Goal: Information Seeking & Learning: Learn about a topic

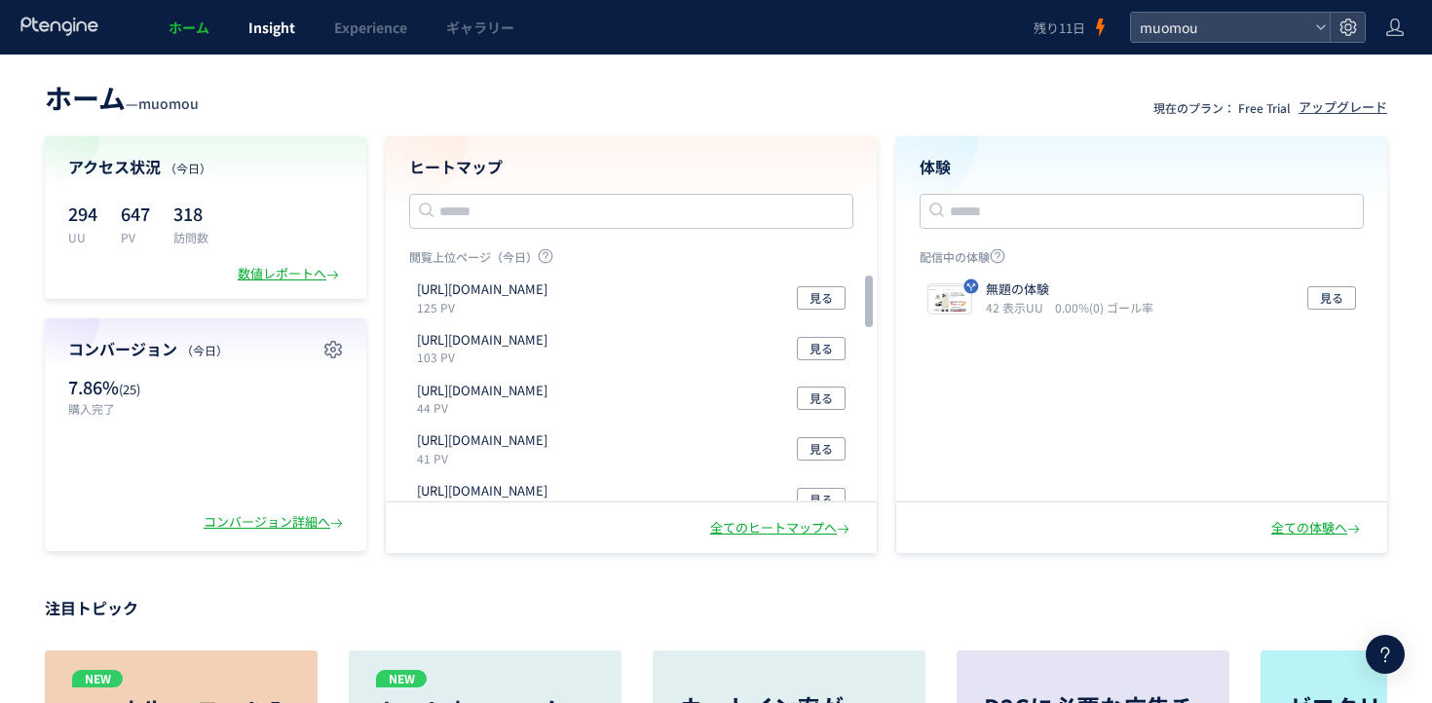
click at [273, 27] on span "Insight" at bounding box center [271, 27] width 47 height 19
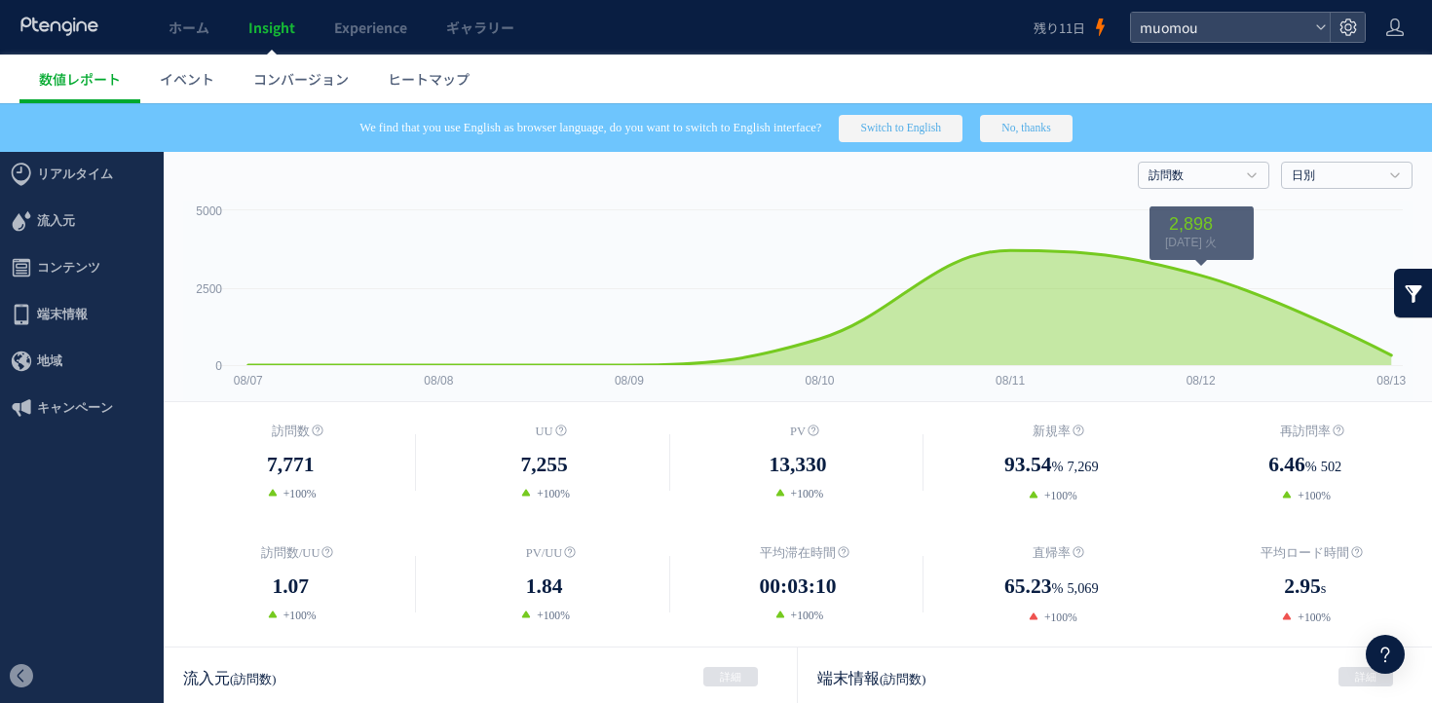
click at [1233, 161] on div "訪問数 訪問数 [GEOGRAPHIC_DATA] PV 新規率 再訪問率 訪問数/UU PV/UU 平均滞在時間 直帰率 平均ロード時間 日別" at bounding box center [797, 171] width 1229 height 58
click at [1230, 167] on h4 "訪問数" at bounding box center [1204, 175] width 132 height 27
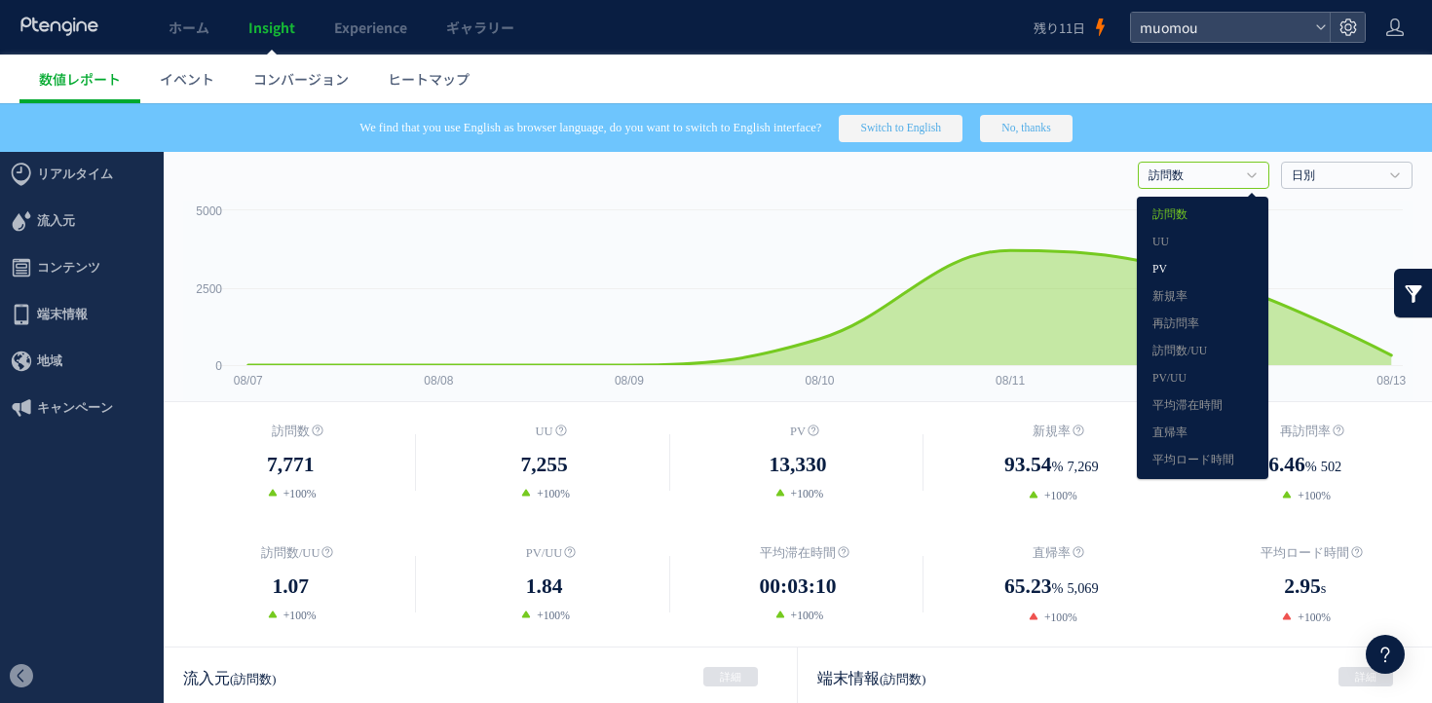
click at [1226, 265] on link "PV" at bounding box center [1202, 269] width 100 height 25
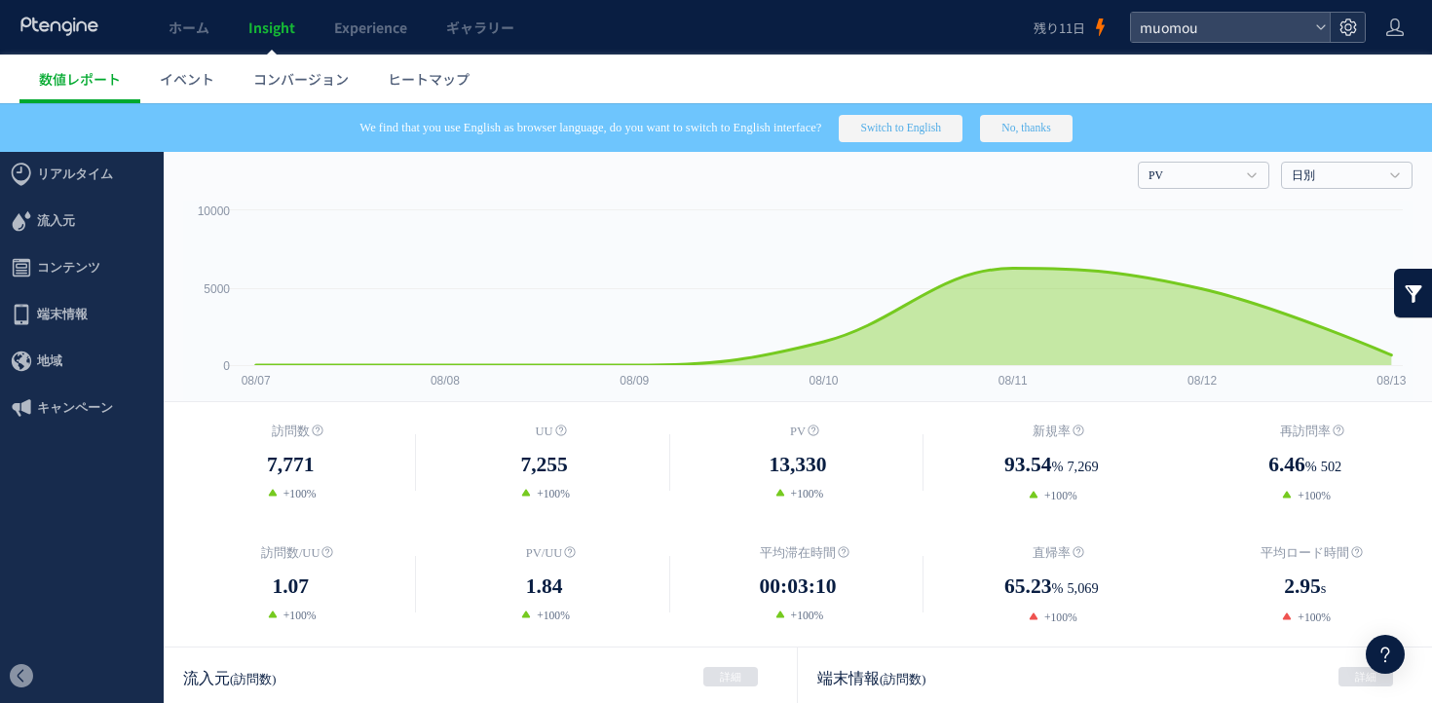
click at [1337, 40] on div at bounding box center [1347, 27] width 35 height 29
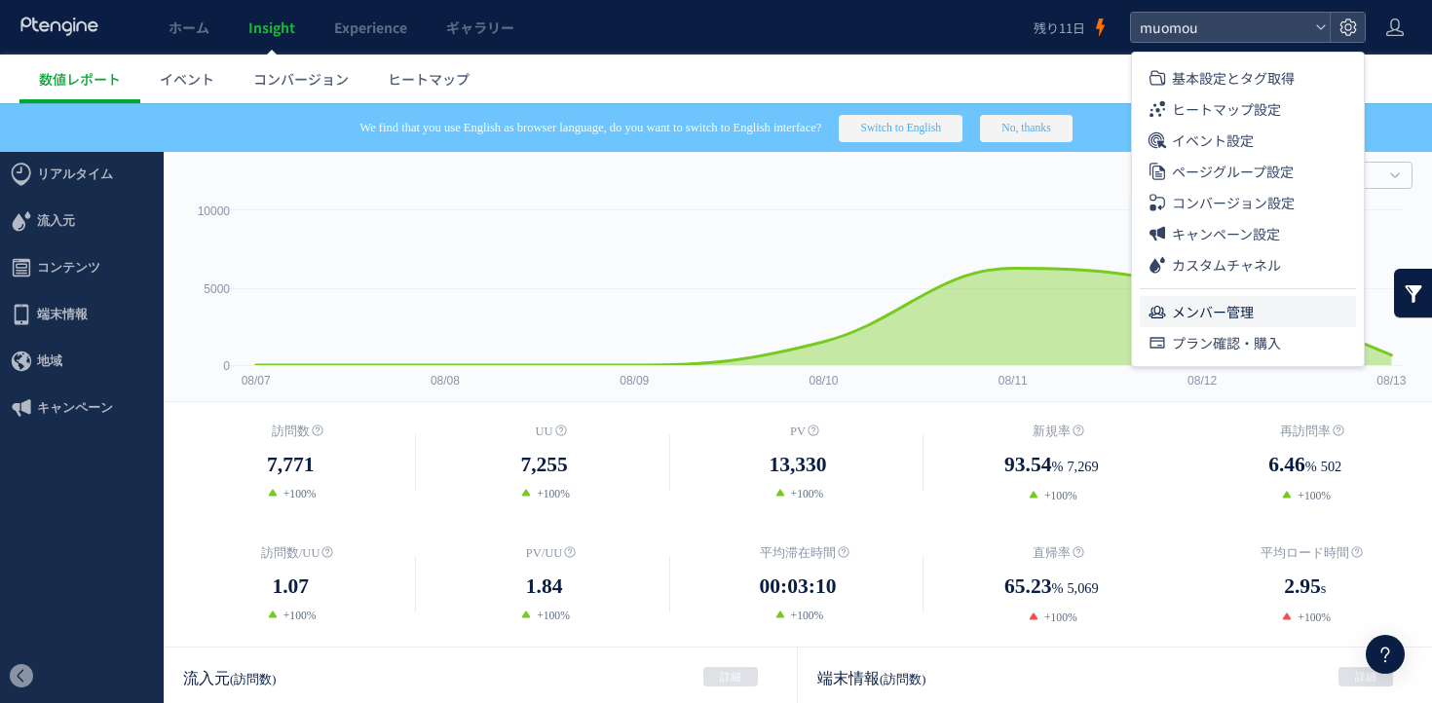
click at [1201, 318] on span "メンバー管理" at bounding box center [1213, 311] width 82 height 31
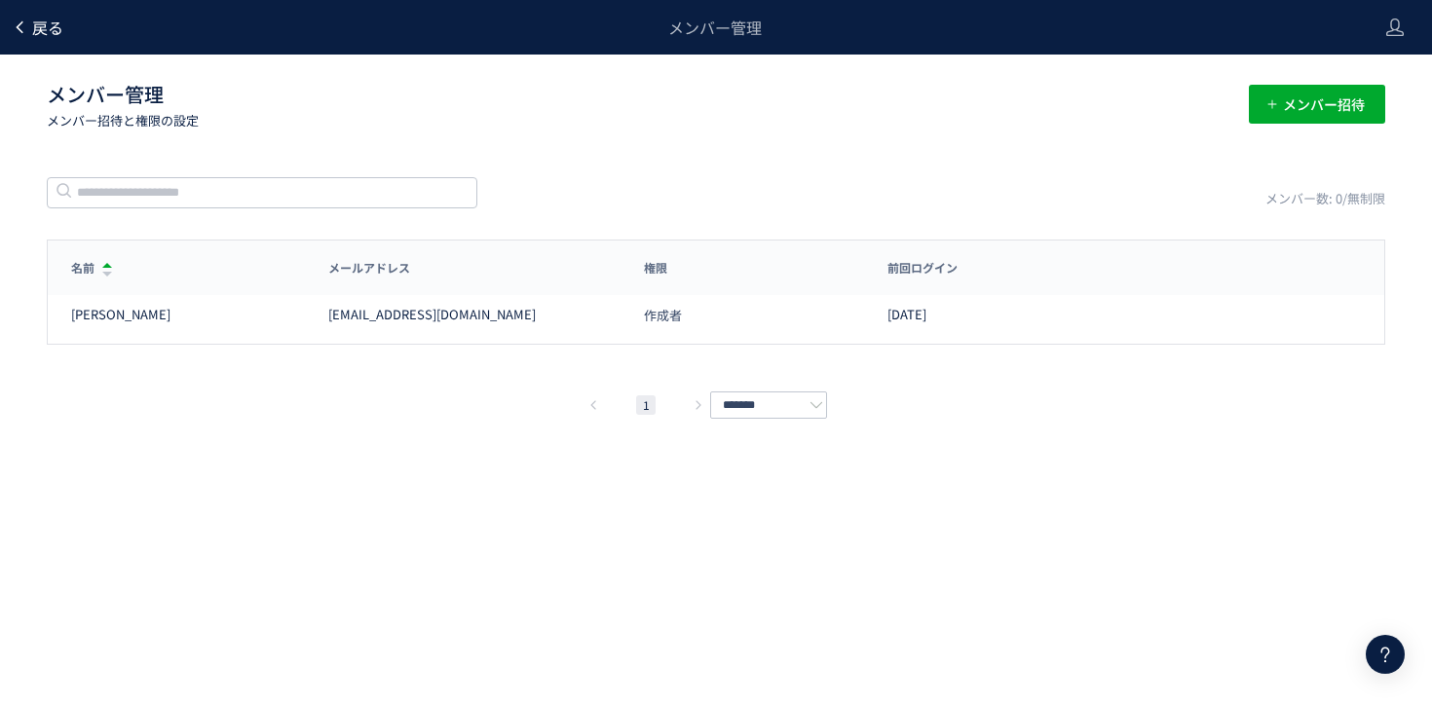
click at [28, 37] on div "戻る" at bounding box center [38, 27] width 52 height 55
click at [12, 41] on div "戻る メンバー管理" at bounding box center [683, 27] width 1366 height 55
click at [46, 37] on span "戻る" at bounding box center [47, 27] width 31 height 23
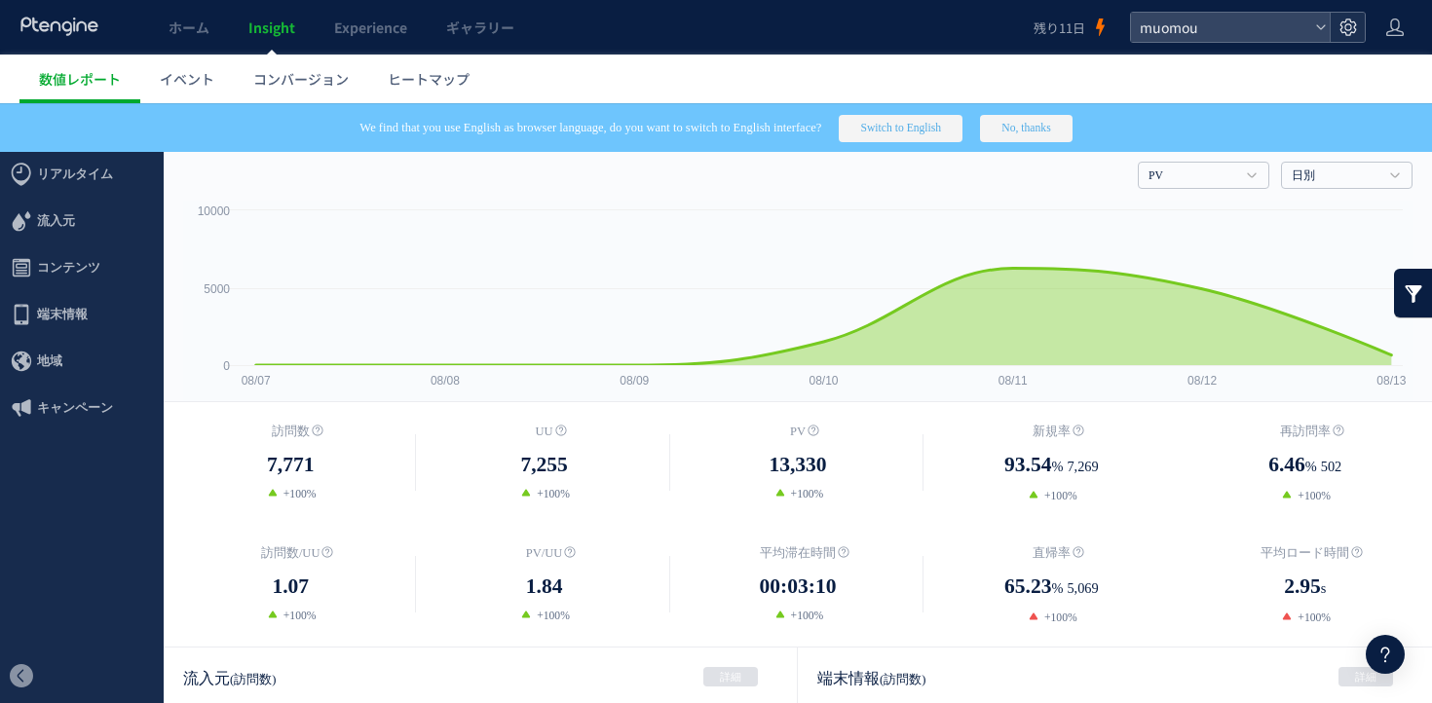
click at [1341, 37] on div at bounding box center [1347, 27] width 35 height 29
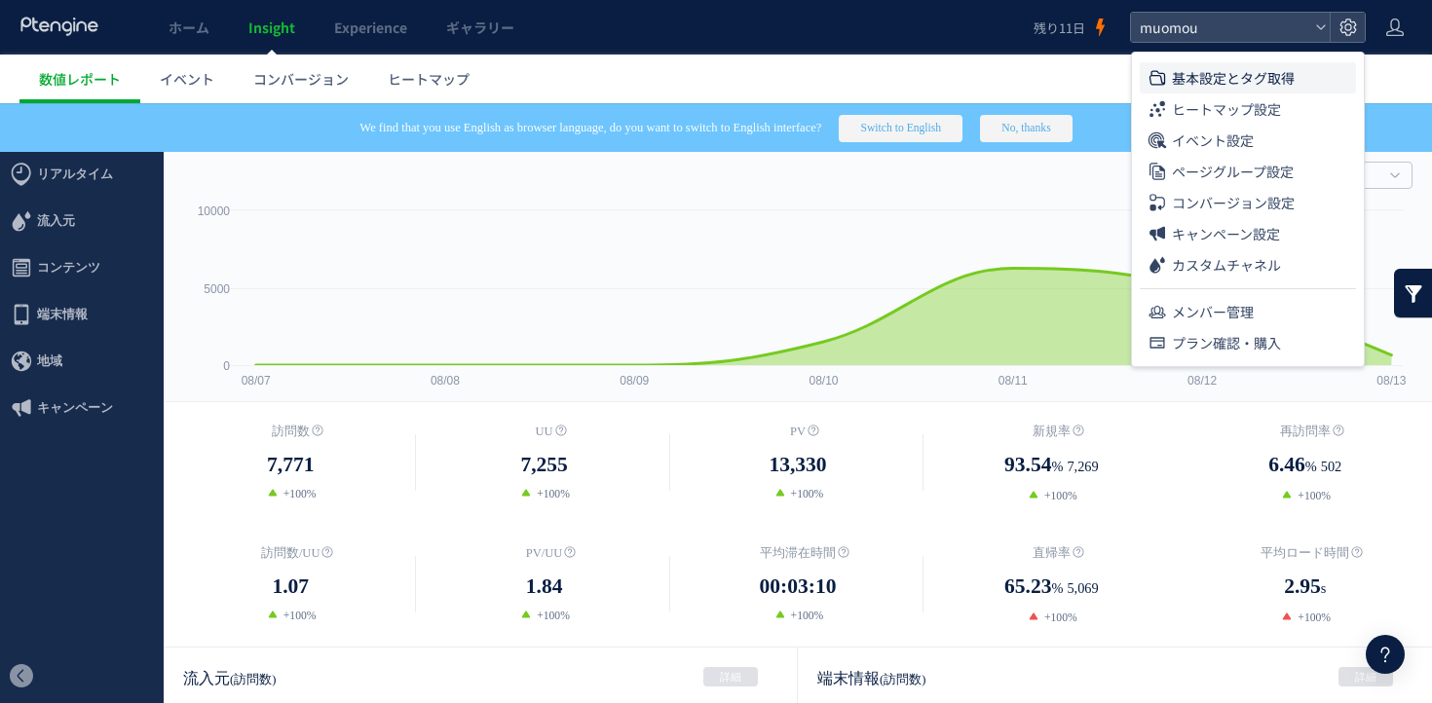
click at [1310, 94] on li "基本設定とタグ取得" at bounding box center [1248, 109] width 216 height 31
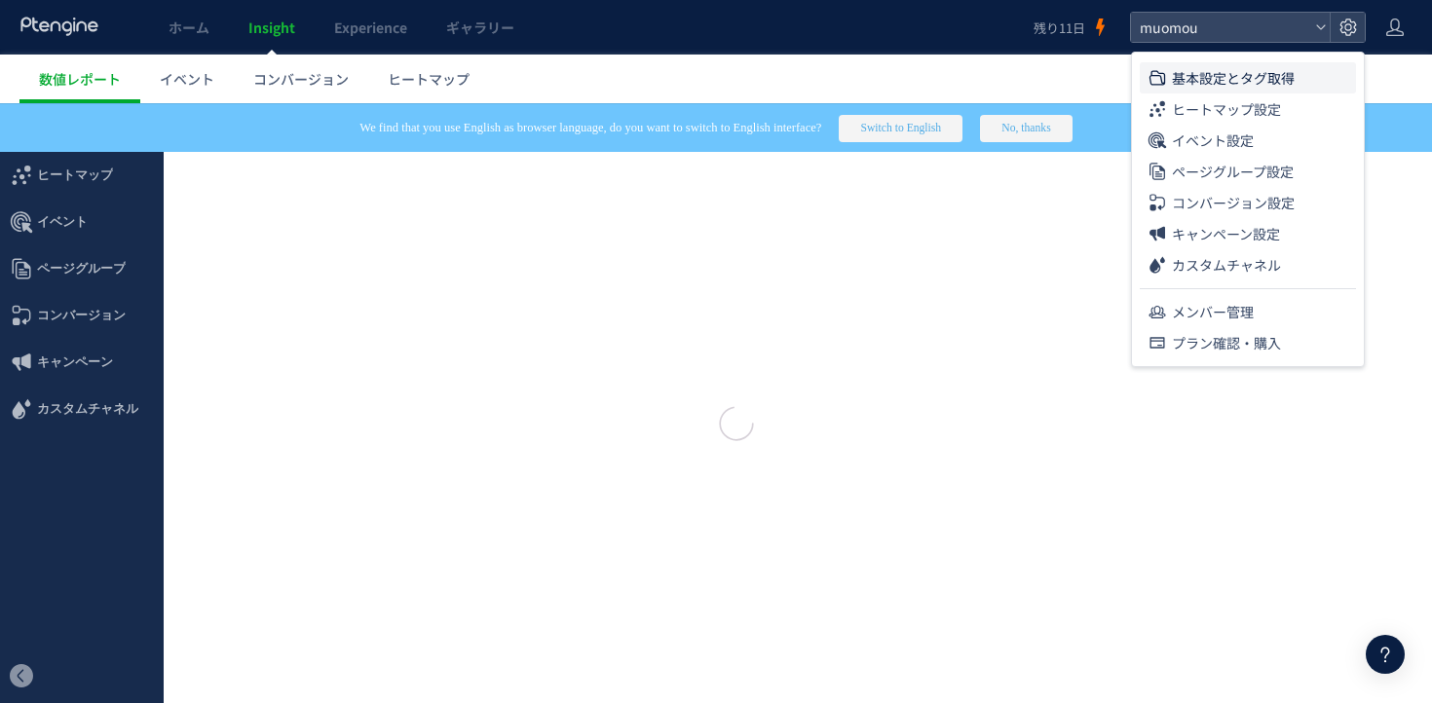
type input "******"
type input "**********"
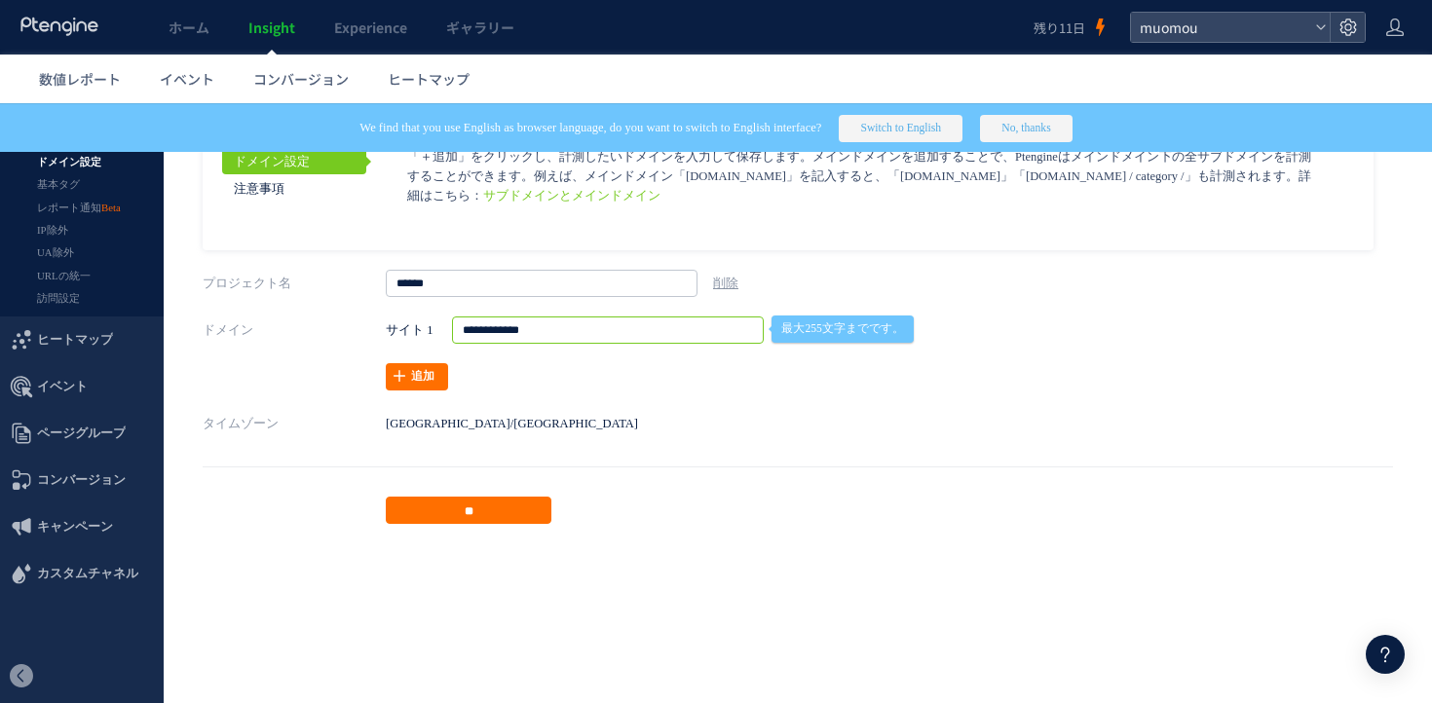
click at [613, 326] on input "**********" at bounding box center [608, 330] width 312 height 27
drag, startPoint x: 625, startPoint y: 330, endPoint x: 321, endPoint y: 330, distance: 304.0
click at [321, 330] on div "**********" at bounding box center [798, 354] width 1190 height 74
click at [426, 82] on span "ヒートマップ" at bounding box center [429, 78] width 82 height 19
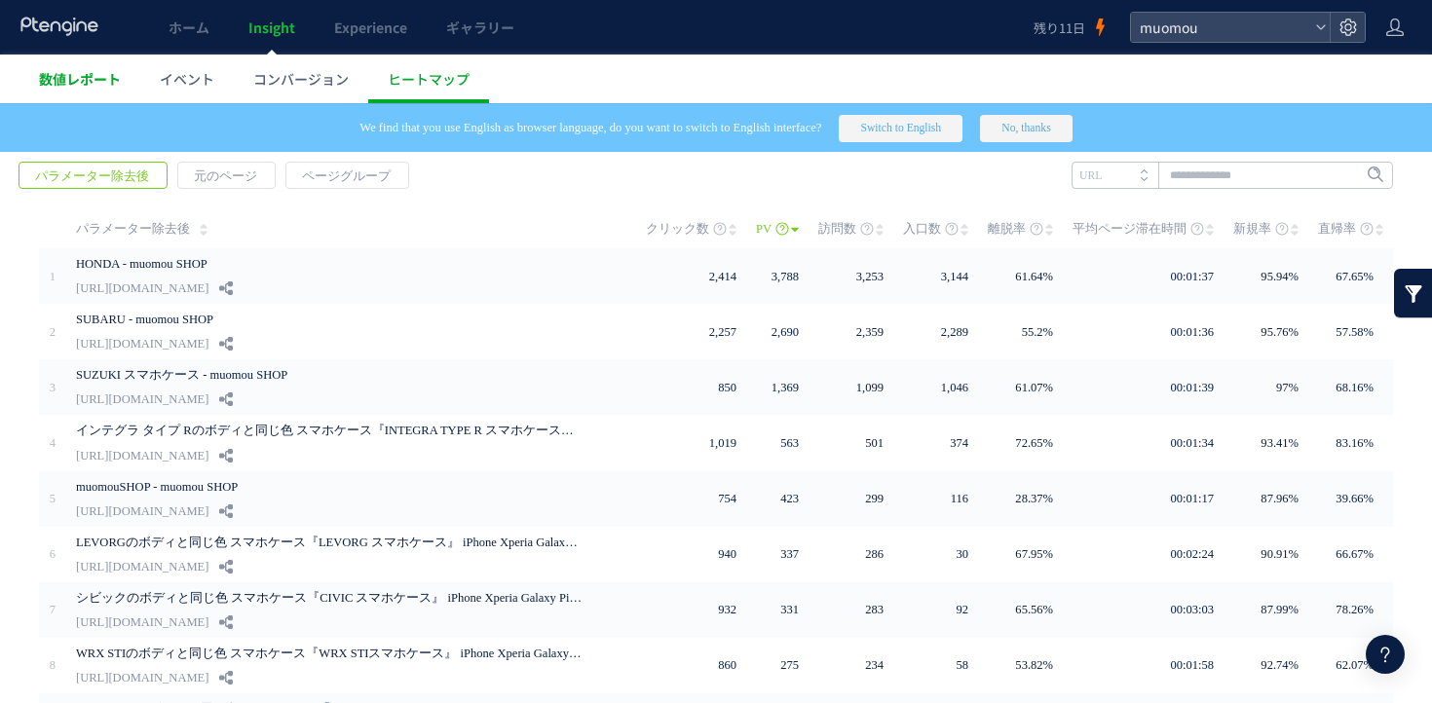
click at [118, 84] on span "数値レポート" at bounding box center [80, 78] width 82 height 19
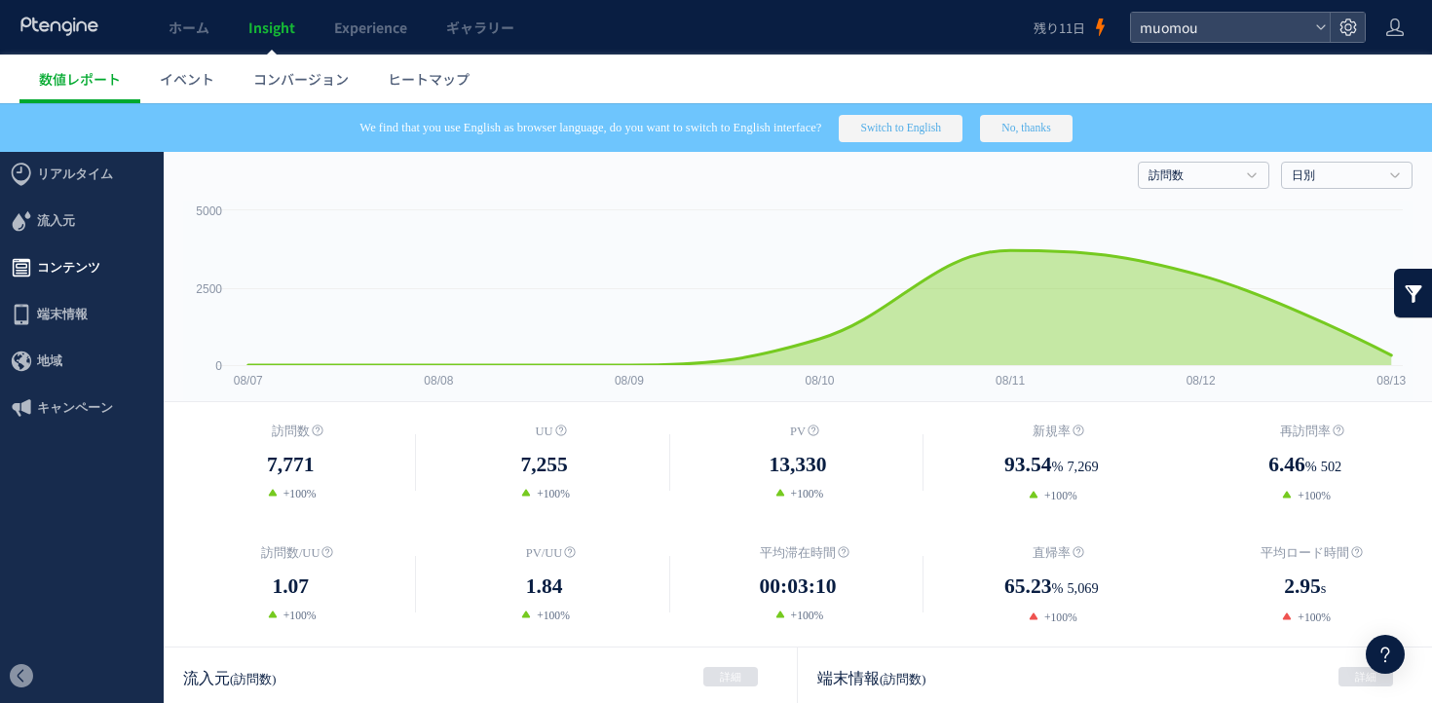
click at [96, 270] on span "コンテンツ" at bounding box center [68, 268] width 63 height 47
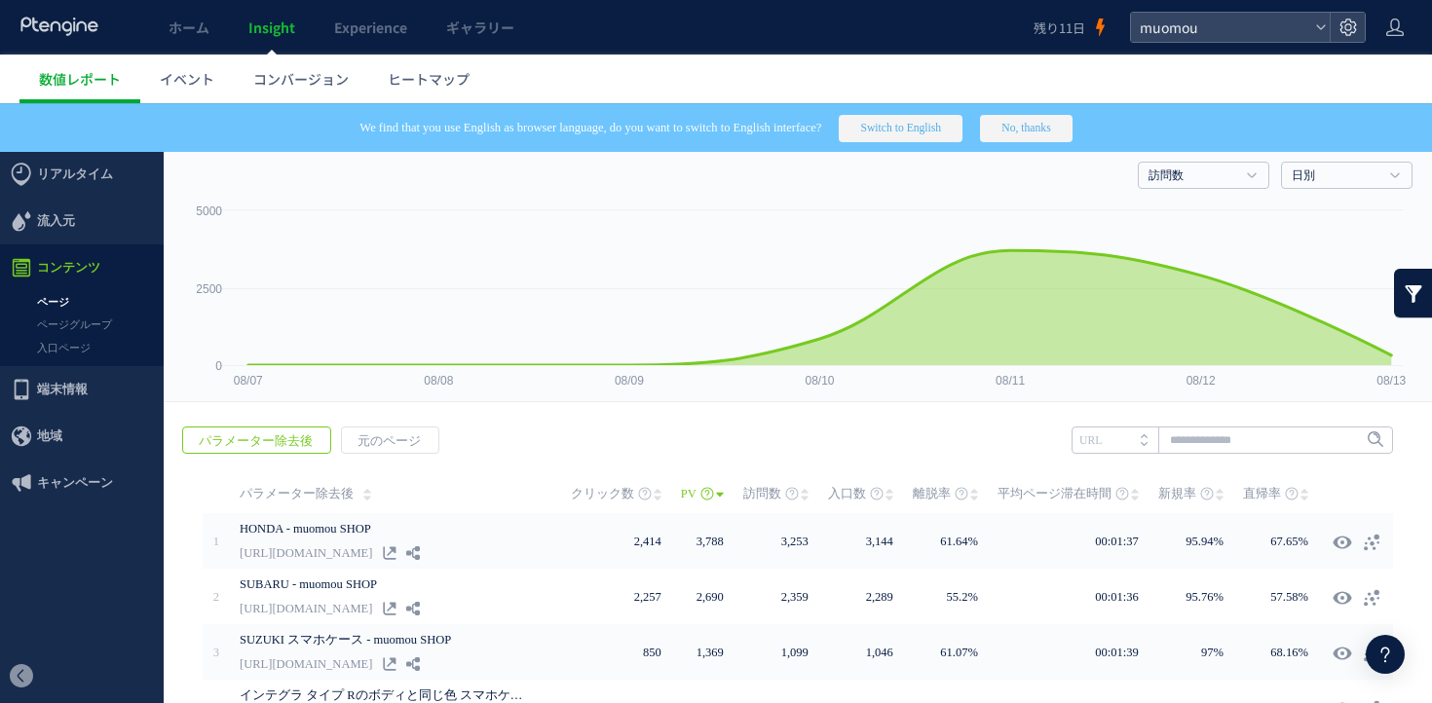
click at [1047, 118] on button "No, thanks" at bounding box center [1026, 128] width 92 height 27
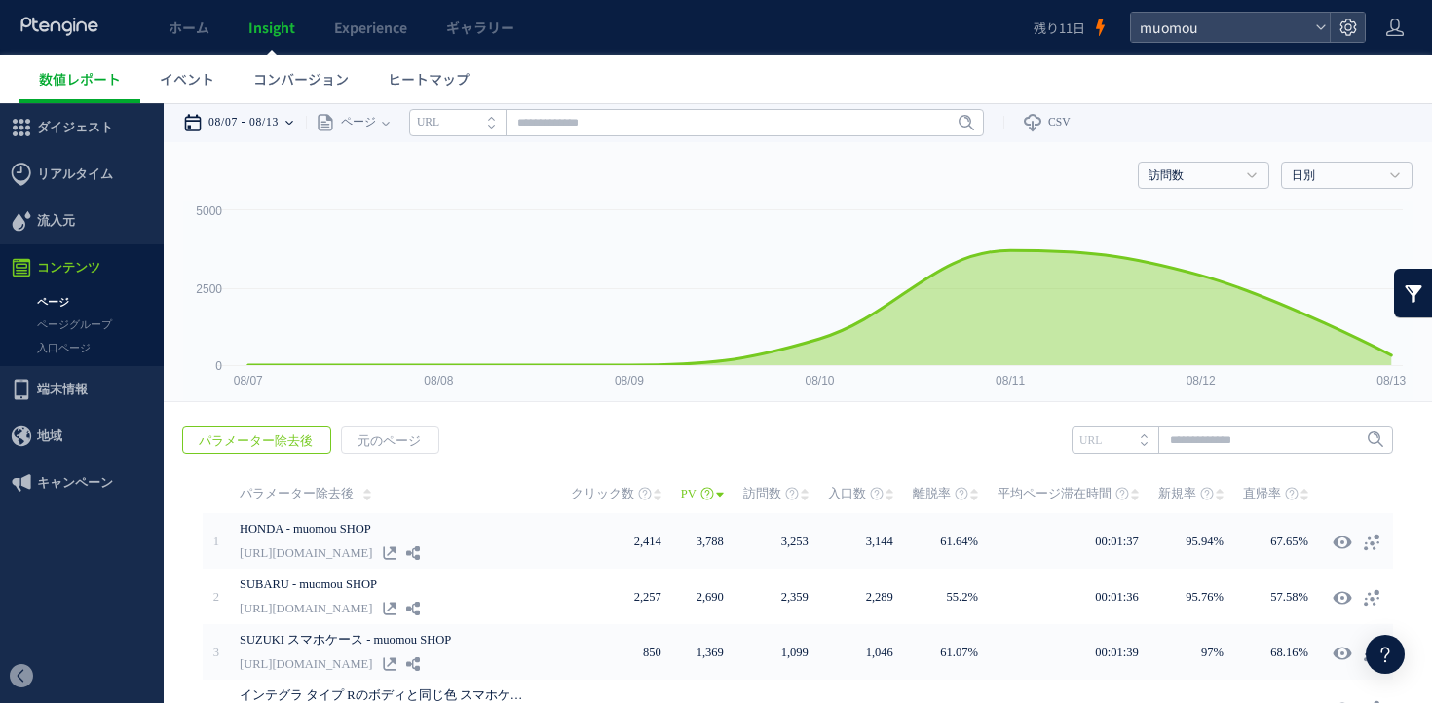
click at [235, 109] on time "08/07" at bounding box center [222, 122] width 29 height 39
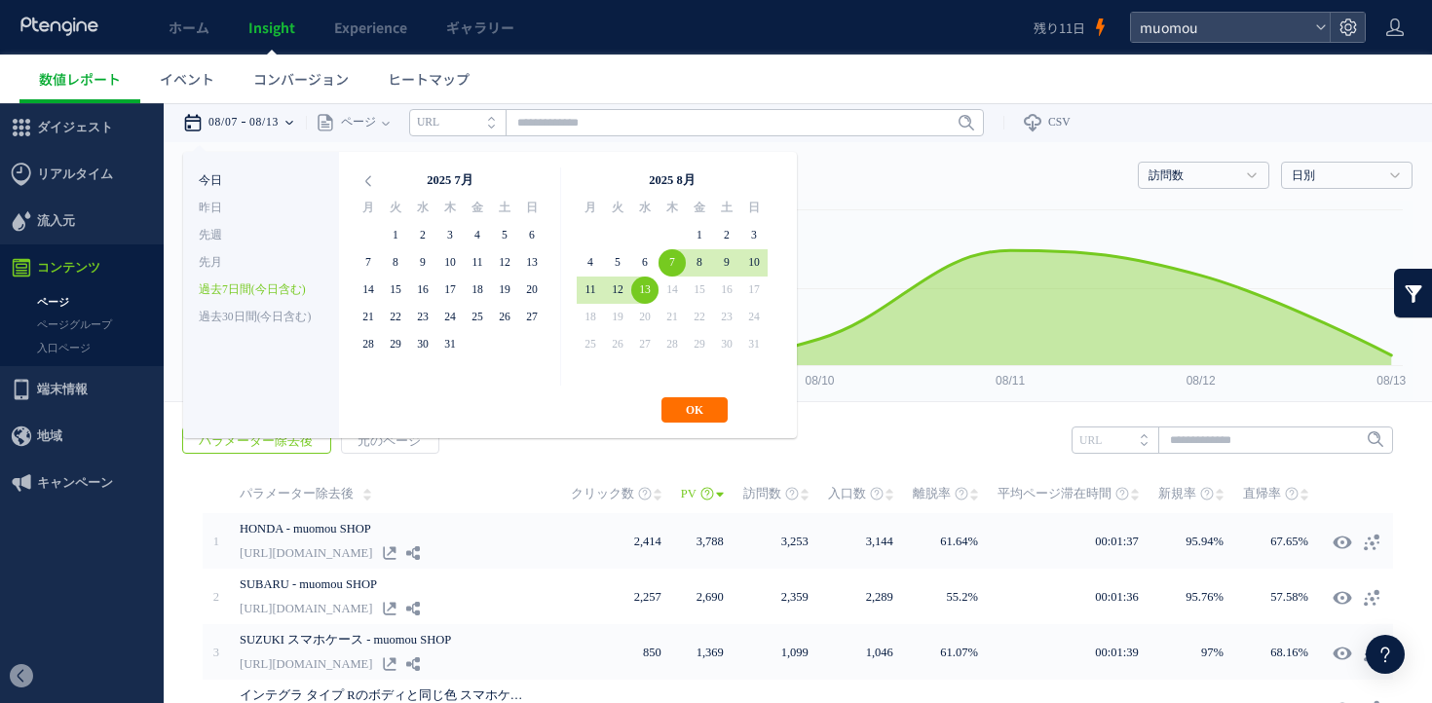
click at [244, 182] on li "今日" at bounding box center [261, 181] width 125 height 27
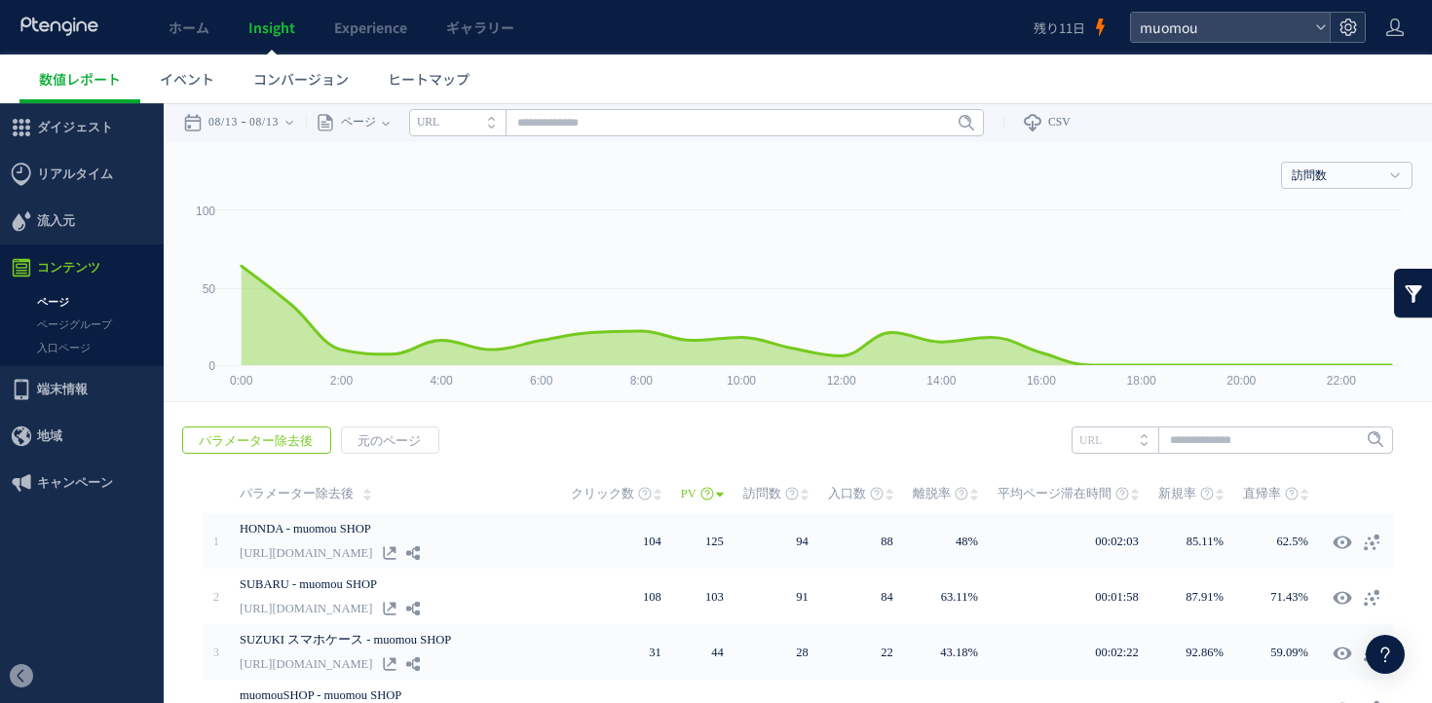
click at [1347, 26] on icon at bounding box center [1348, 27] width 19 height 19
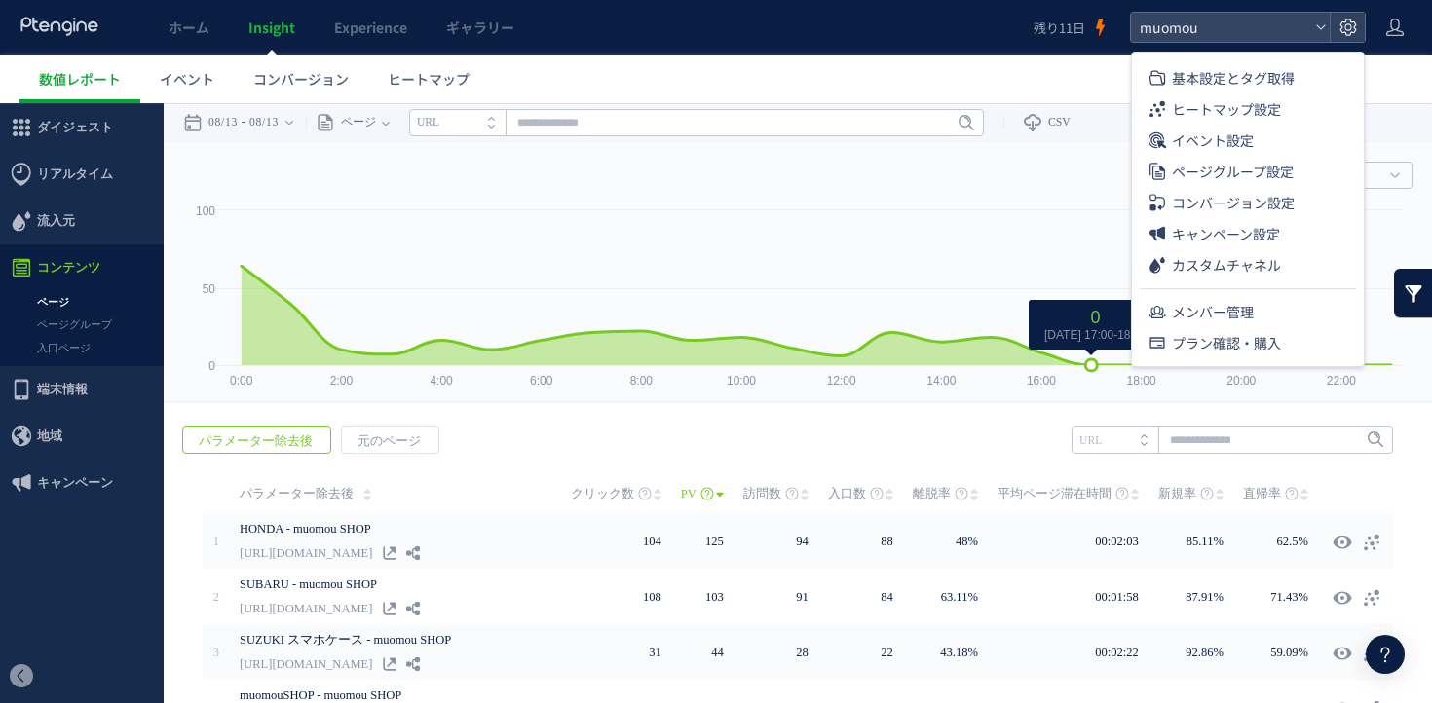
click at [1037, 225] on rect at bounding box center [797, 301] width 1229 height 201
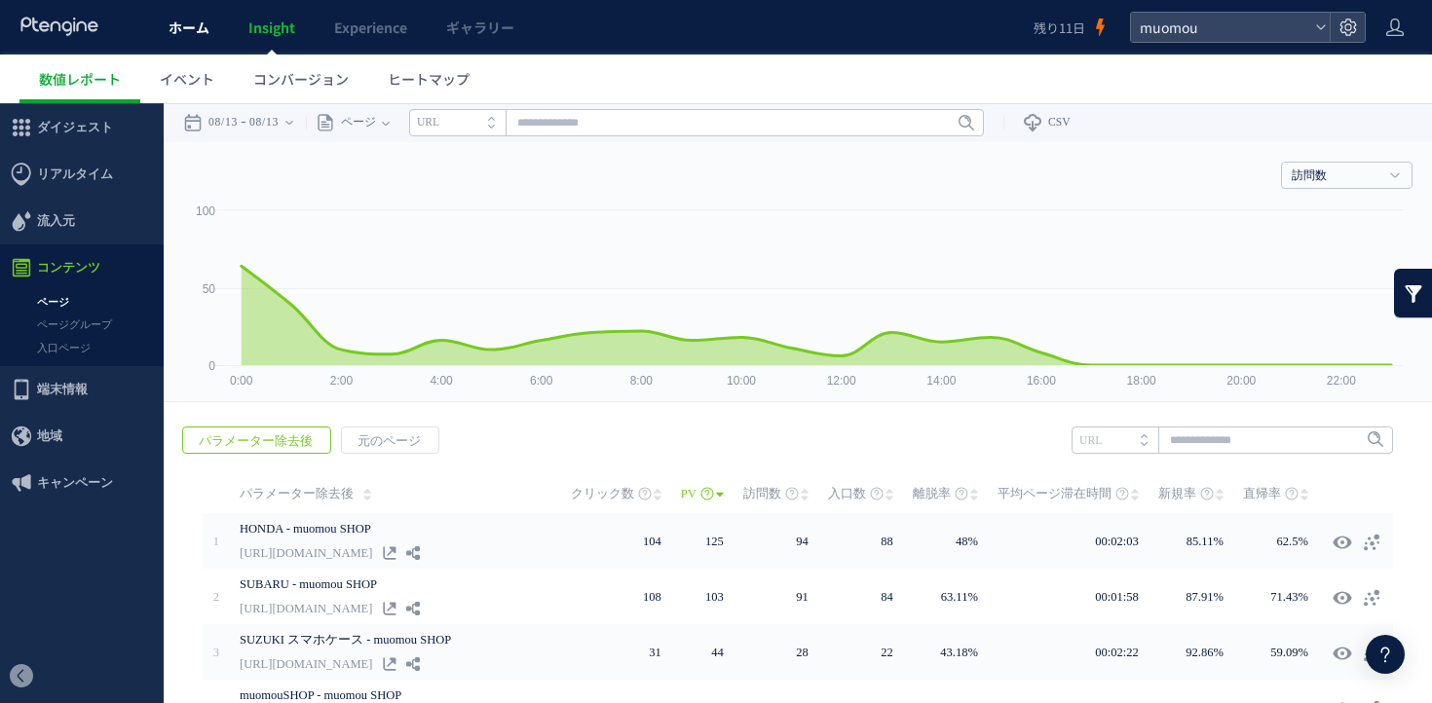
click at [178, 31] on span "ホーム" at bounding box center [189, 27] width 41 height 19
